Goal: Information Seeking & Learning: Learn about a topic

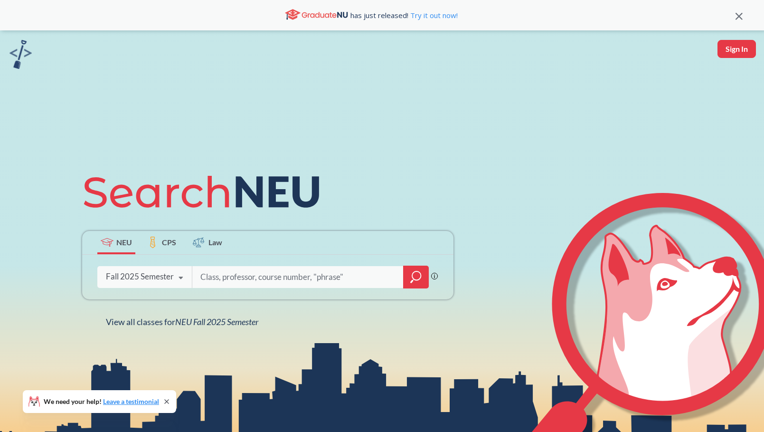
click at [282, 283] on input "search" at bounding box center [298, 277] width 198 height 20
type input "sound video animation"
click at [407, 276] on div at bounding box center [416, 276] width 26 height 23
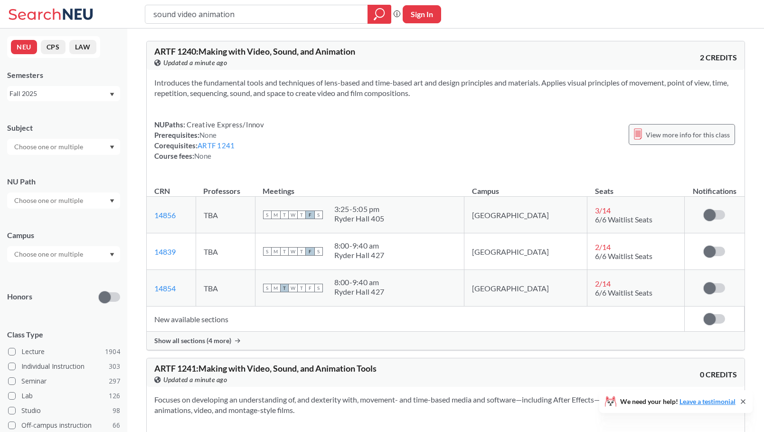
click at [649, 140] on span "View more info for this class" at bounding box center [688, 135] width 84 height 12
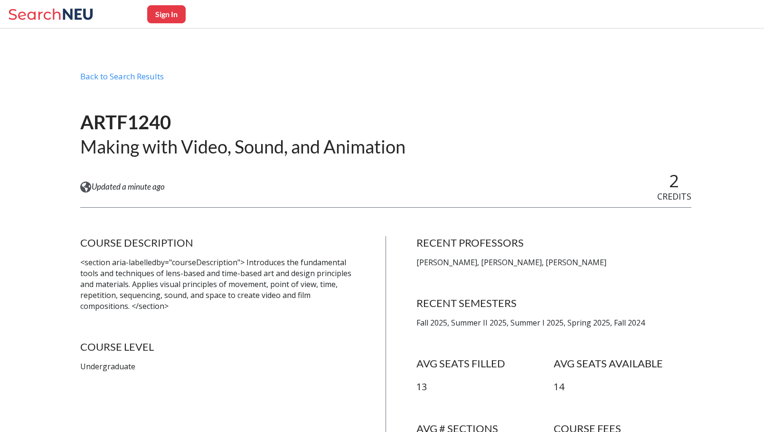
click at [640, 236] on h4 "RECENT PROFESSORS" at bounding box center [553, 242] width 275 height 13
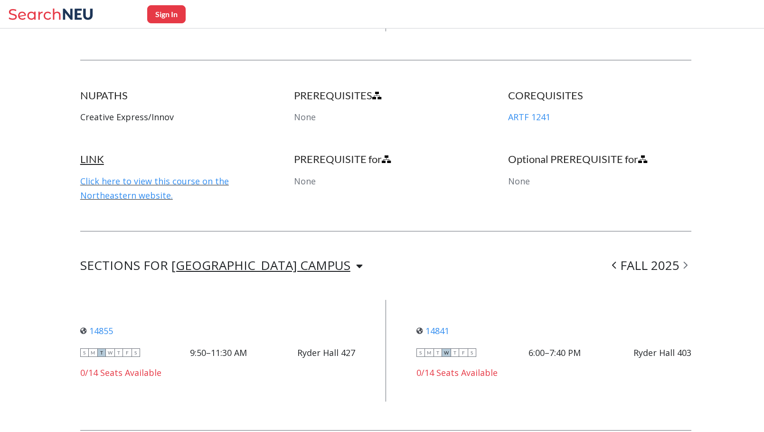
scroll to position [475, 0]
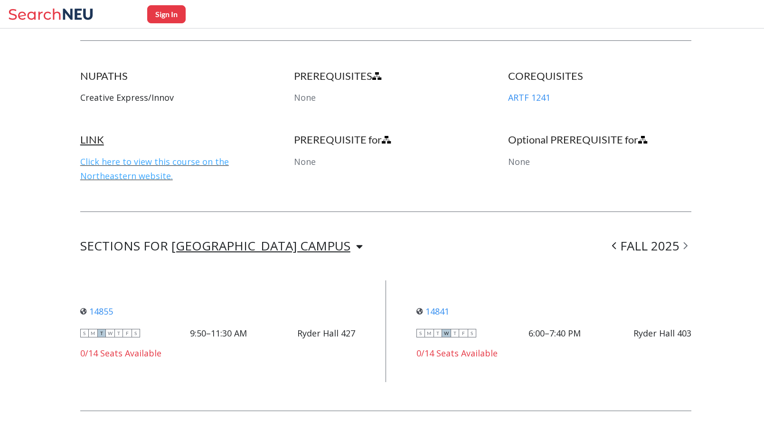
click at [150, 160] on link "Click here to view this course on the Northeastern website." at bounding box center [154, 169] width 149 height 26
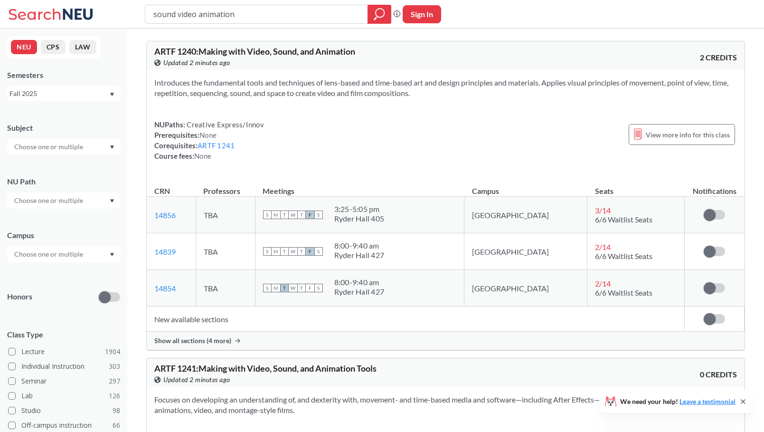
drag, startPoint x: 257, startPoint y: 15, endPoint x: 105, endPoint y: 15, distance: 151.5
click at [105, 15] on div "sound video animation Phrase search guarantees the exact search appears in the …" at bounding box center [382, 14] width 764 height 28
type input "design perspectives"
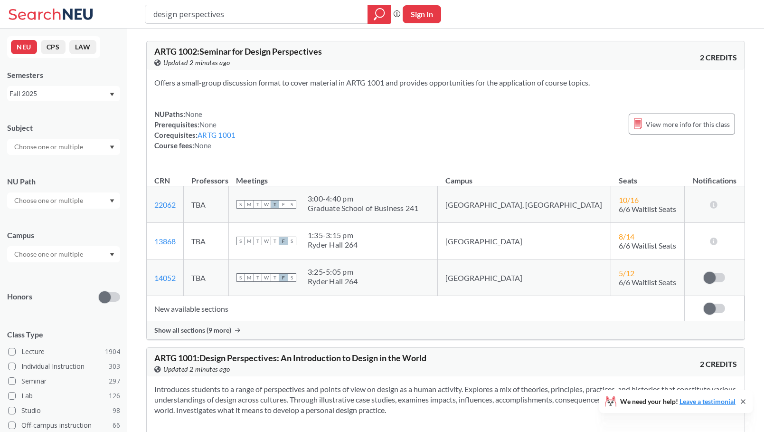
click at [309, 372] on div "View this course on Banner. Updated 2 minutes ago" at bounding box center [300, 369] width 292 height 10
drag, startPoint x: 228, startPoint y: 10, endPoint x: 106, endPoint y: 15, distance: 121.6
click at [106, 15] on div "design perspectives Phrase search guarantees the exact search appears in the re…" at bounding box center [382, 14] width 764 height 28
type input "artg"
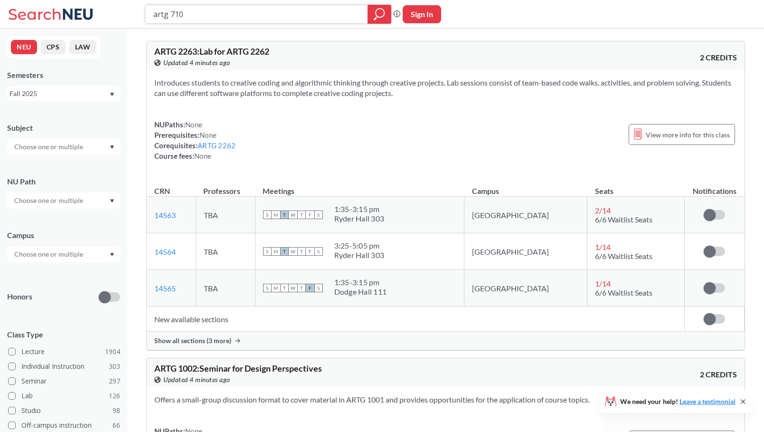
type input "artg 7108"
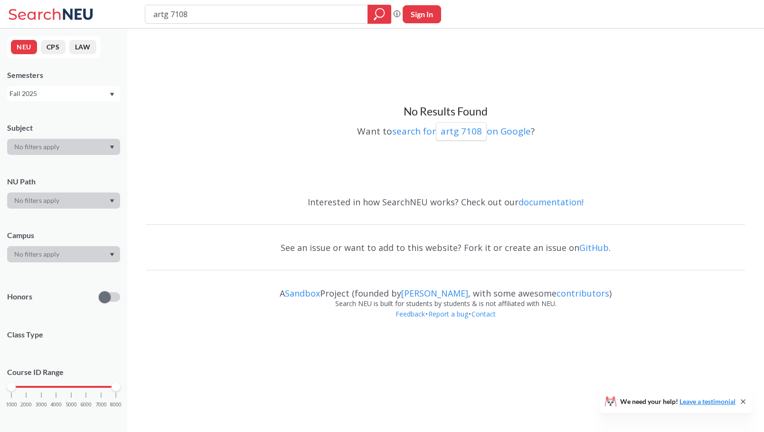
click at [338, 14] on input "artg 7108" at bounding box center [256, 14] width 208 height 16
type input "artg design process"
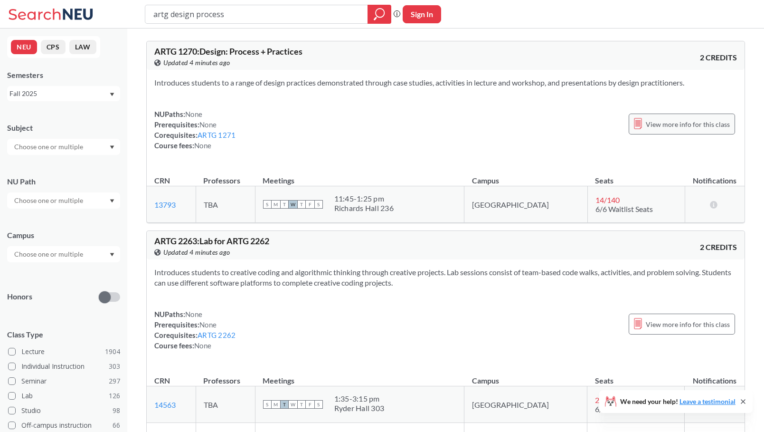
click at [673, 125] on span "View more info for this class" at bounding box center [688, 124] width 84 height 12
drag, startPoint x: 238, startPoint y: 12, endPoint x: 169, endPoint y: 15, distance: 68.9
click at [169, 15] on input "artg design process" at bounding box center [256, 14] width 208 height 16
type input "artg 2010"
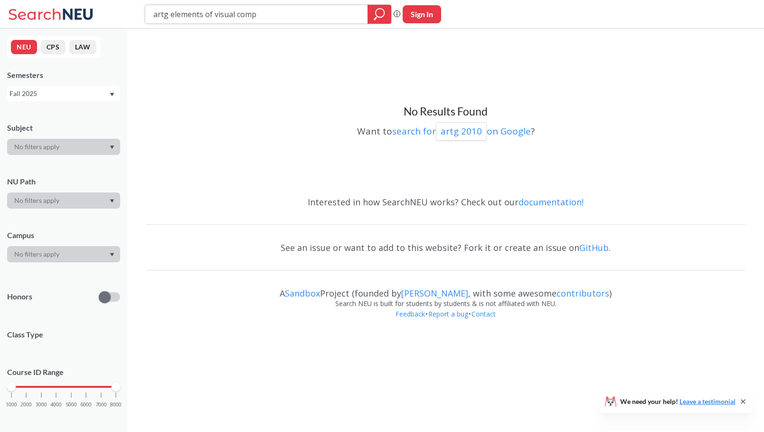
type input "artg elements of visual comp"
click at [383, 18] on icon "magnifying glass" at bounding box center [379, 14] width 11 height 13
